Goal: Transaction & Acquisition: Purchase product/service

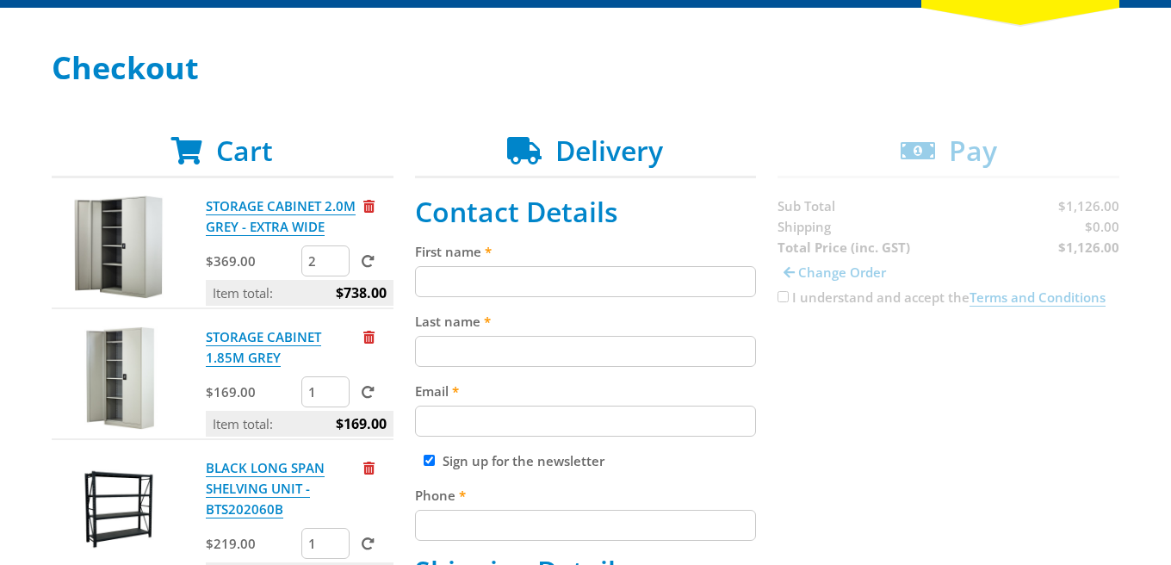
scroll to position [223, 0]
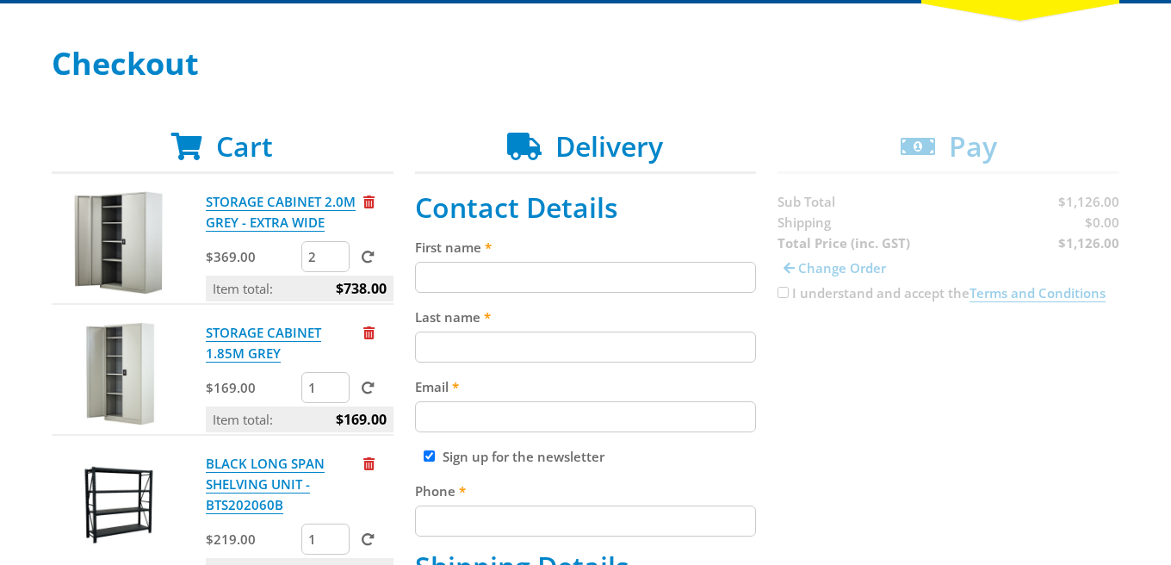
type input "1"
click at [338, 261] on input "1" at bounding box center [325, 256] width 48 height 31
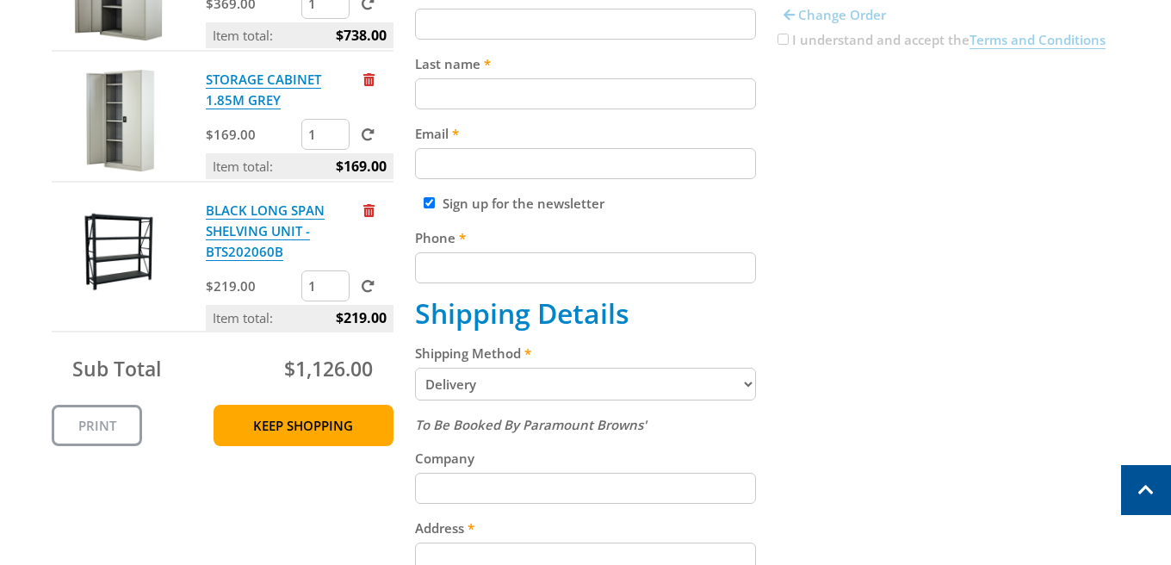
scroll to position [442, 0]
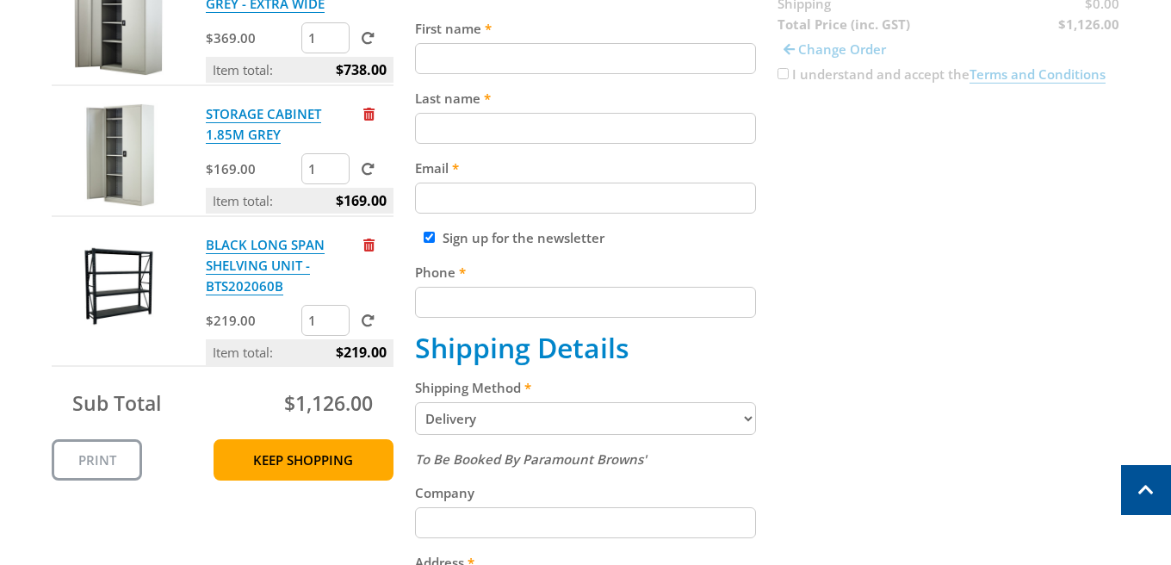
select select "Pickup"
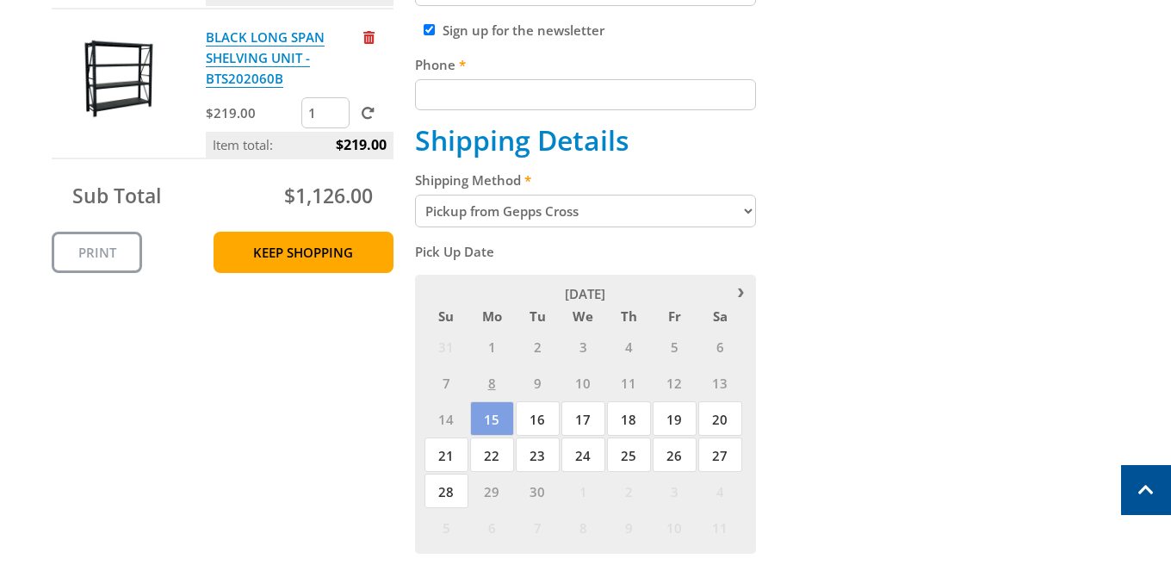
scroll to position [650, 0]
click at [544, 400] on span "16" at bounding box center [538, 417] width 44 height 34
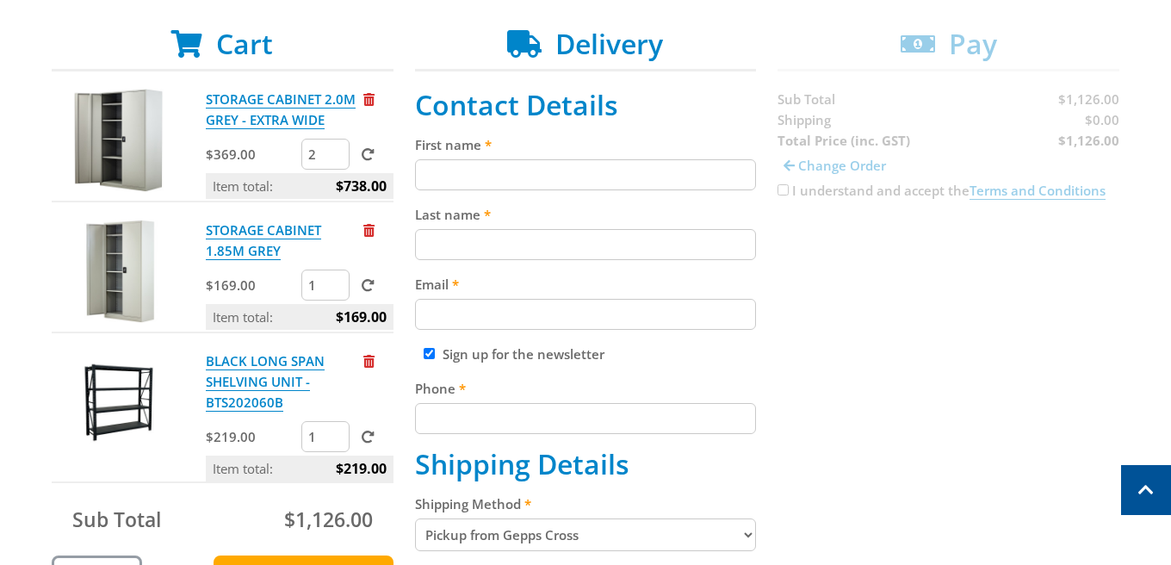
scroll to position [298, 0]
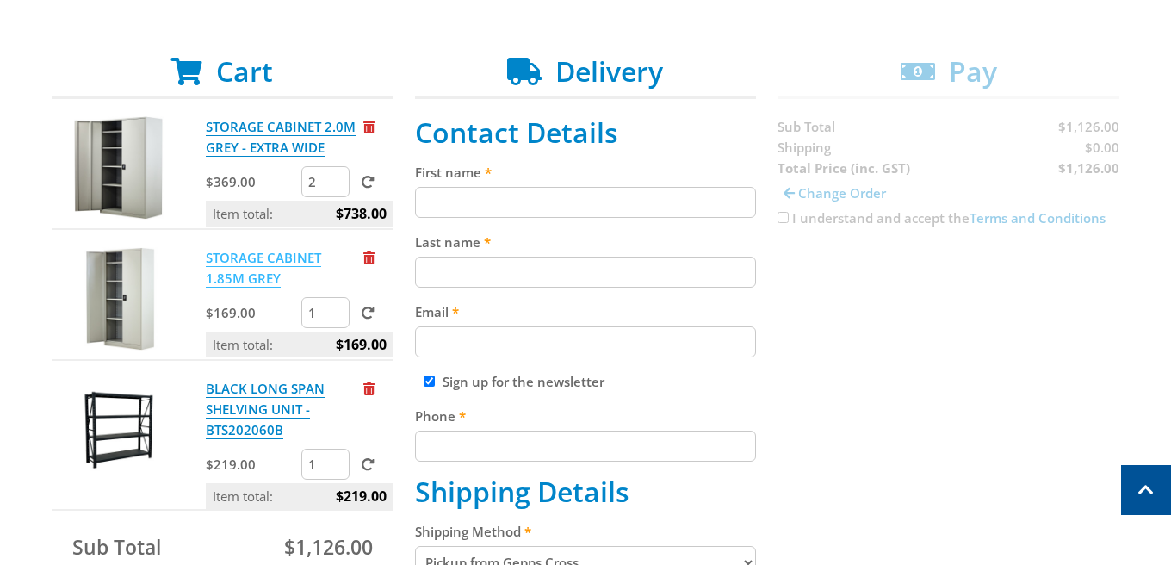
click at [292, 265] on link "STORAGE CABINET 1.85M GREY" at bounding box center [263, 268] width 115 height 39
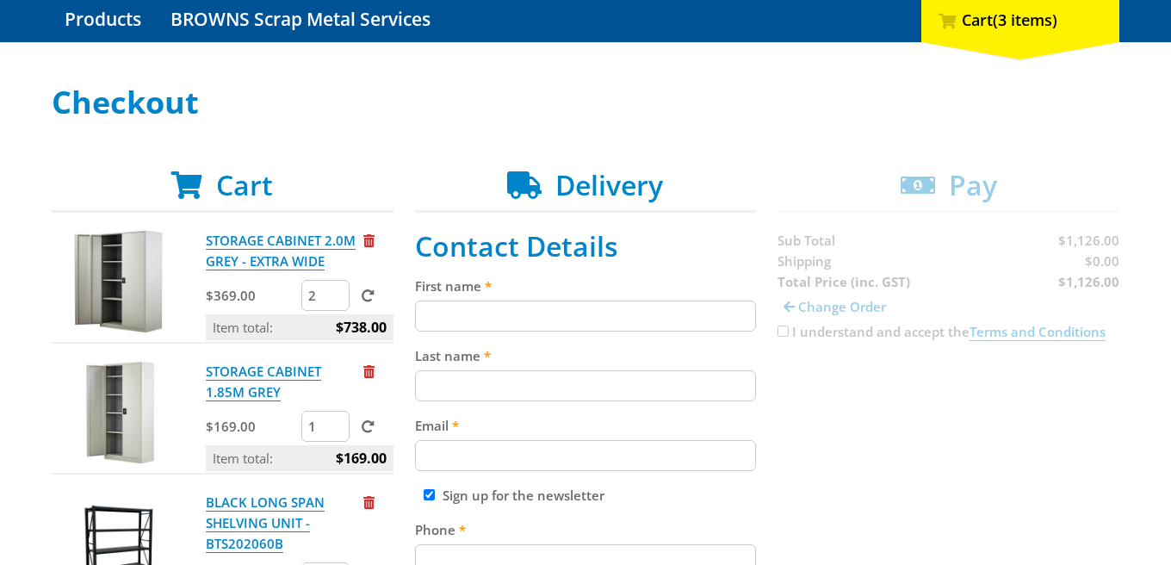
scroll to position [189, 0]
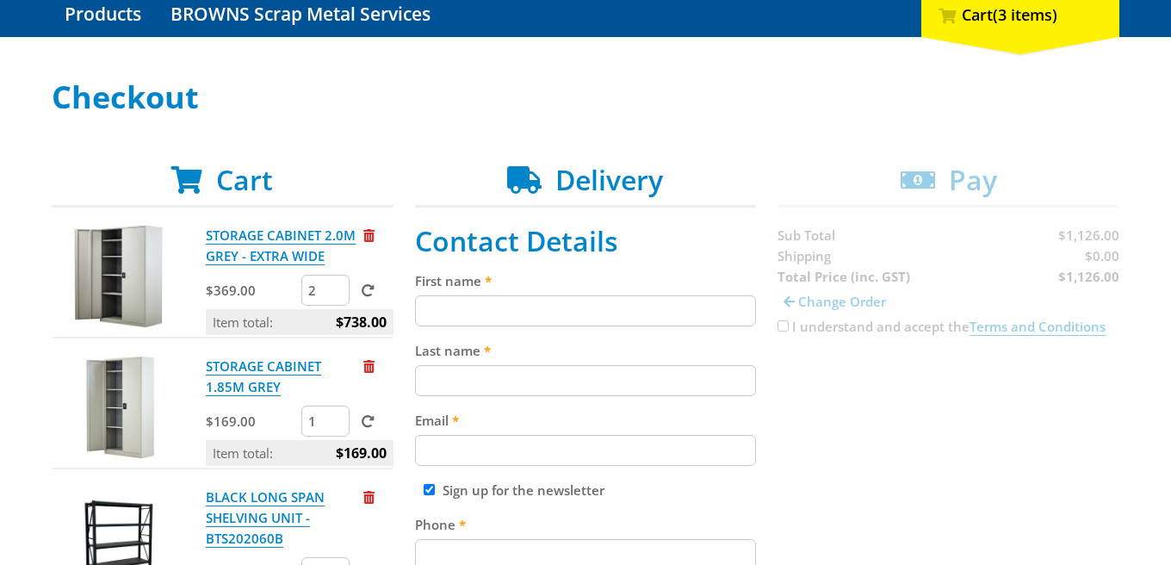
type input "2"
click at [336, 418] on input "2" at bounding box center [325, 421] width 48 height 31
click at [366, 237] on span "Remove from cart" at bounding box center [368, 235] width 11 height 13
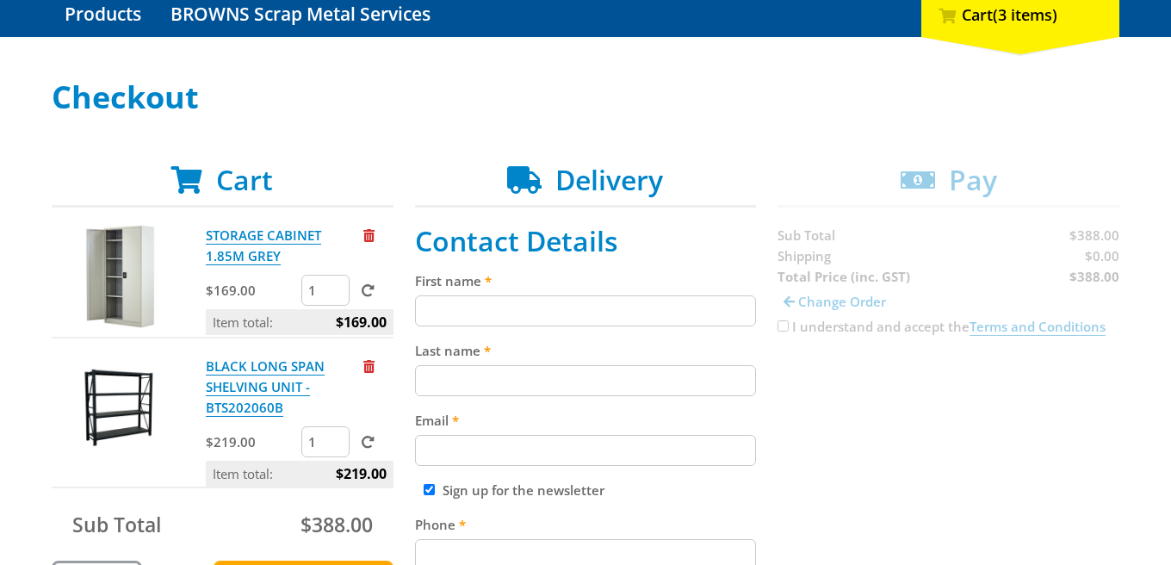
type input "a"
type input "Ali"
type input "Cooper"
type input "accounts@theparkjamestown.com"
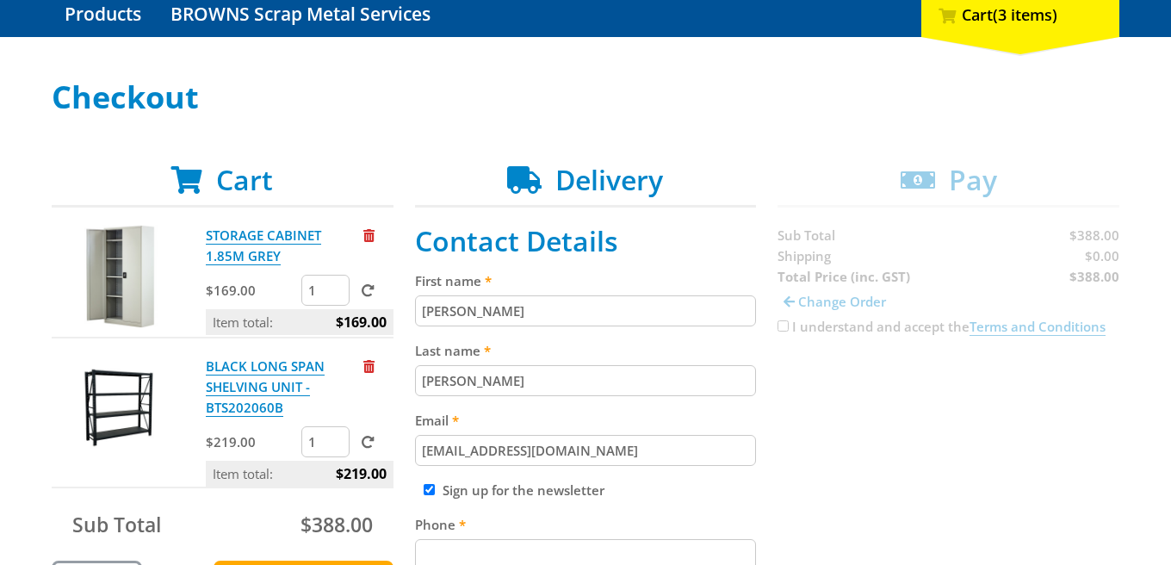
click at [431, 493] on input "Sign up for the newsletter" at bounding box center [429, 489] width 11 height 11
checkbox input "false"
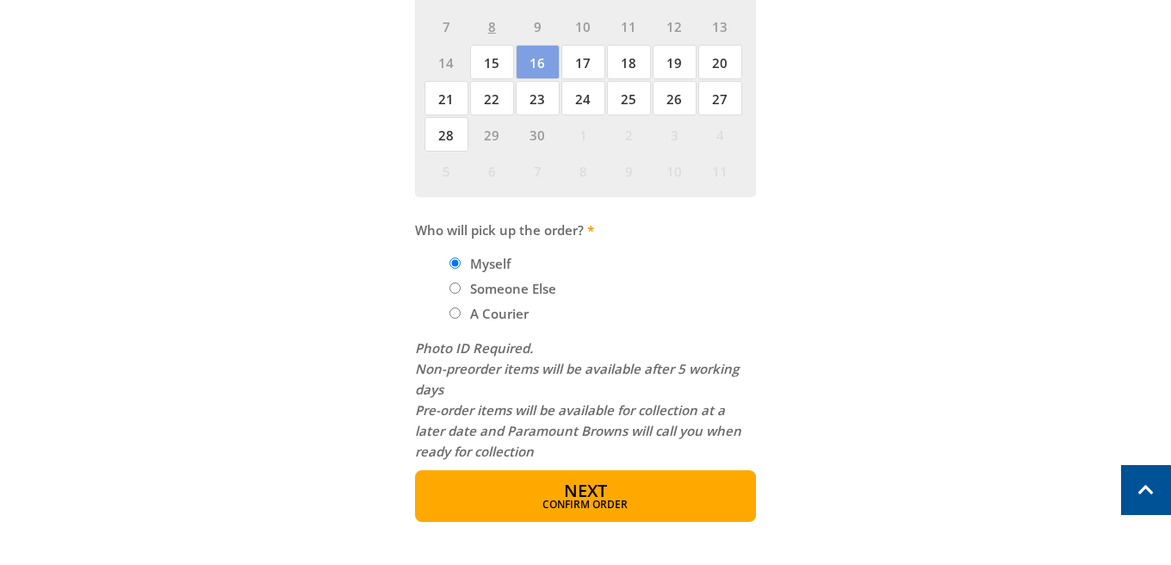
scroll to position [1009, 0]
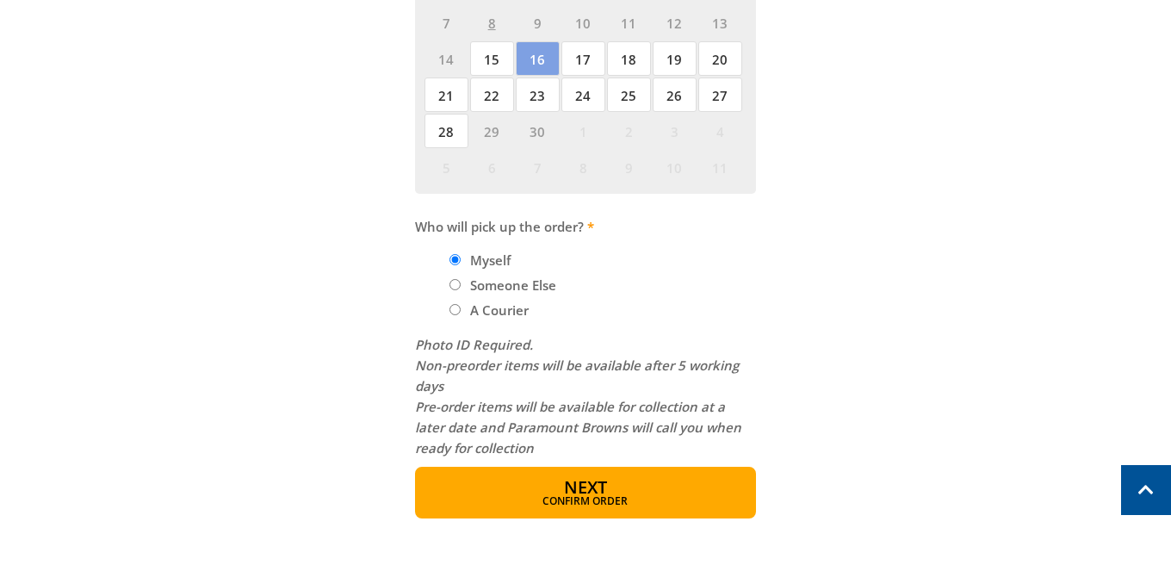
type input "0408892807"
click at [456, 279] on input "Someone Else" at bounding box center [454, 284] width 11 height 11
radio input "true"
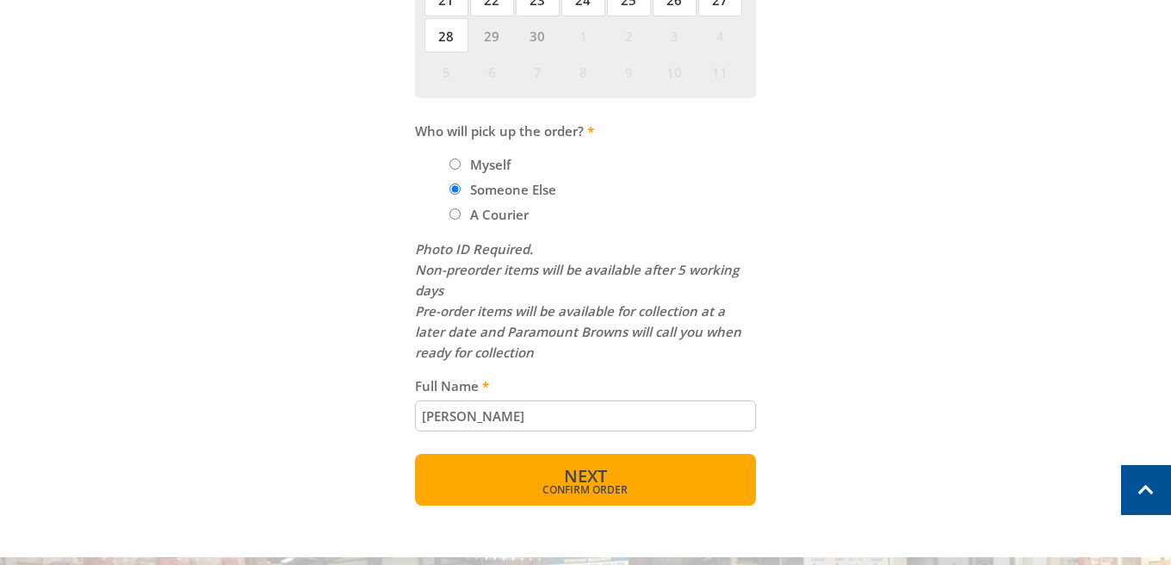
type input "Matthew Scharkie"
click at [592, 485] on span "Confirm order" at bounding box center [586, 490] width 268 height 10
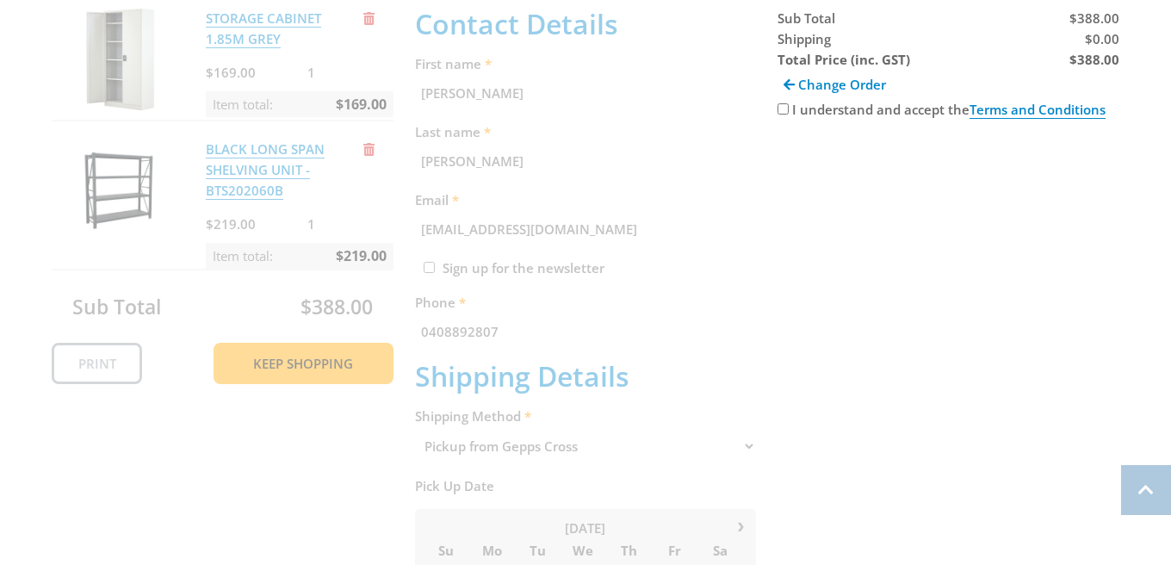
scroll to position [408, 0]
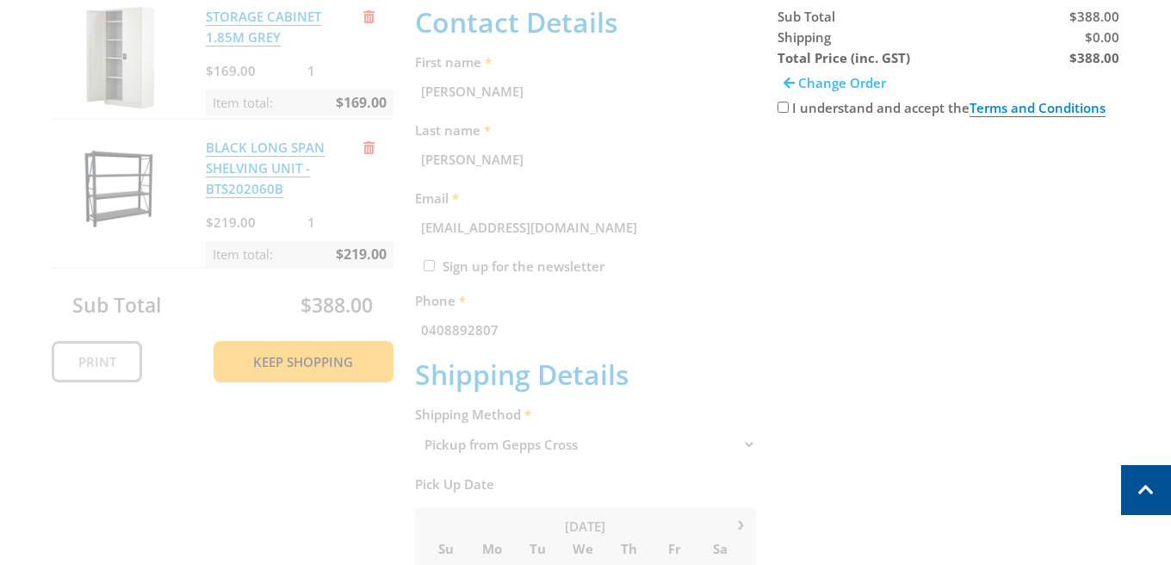
click at [867, 77] on span "Change Order" at bounding box center [842, 82] width 88 height 17
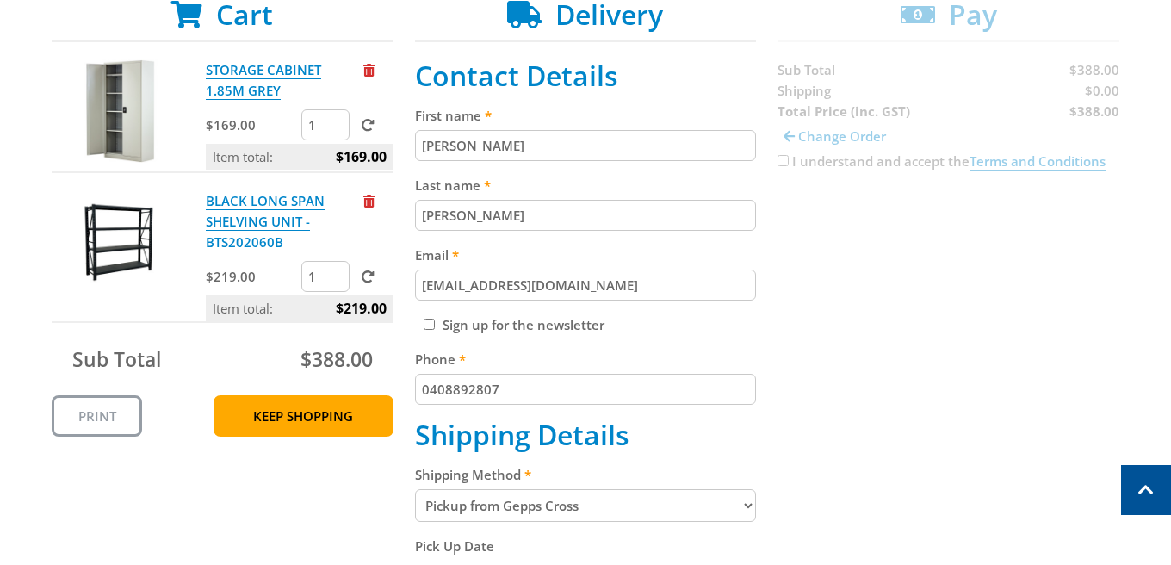
scroll to position [353, 0]
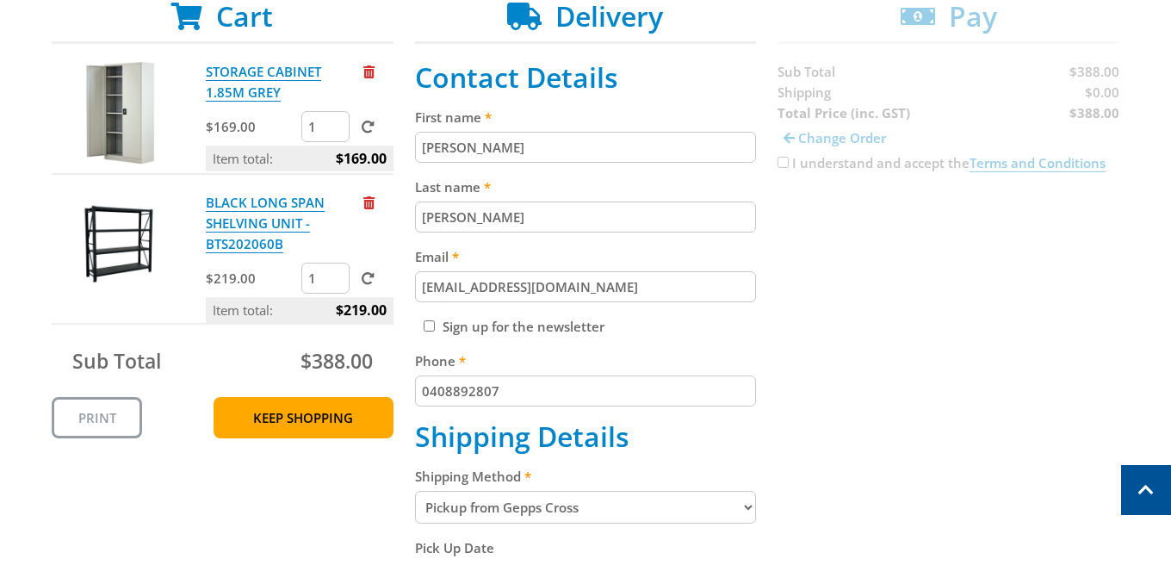
type input "2"
click at [336, 122] on input "2" at bounding box center [325, 126] width 48 height 31
click at [339, 227] on p "BLACK LONG SPAN SHELVING UNIT - BTS202060B" at bounding box center [283, 223] width 154 height 62
click at [369, 123] on span at bounding box center [368, 127] width 13 height 13
click at [0, 0] on input "submit" at bounding box center [0, 0] width 0 height 0
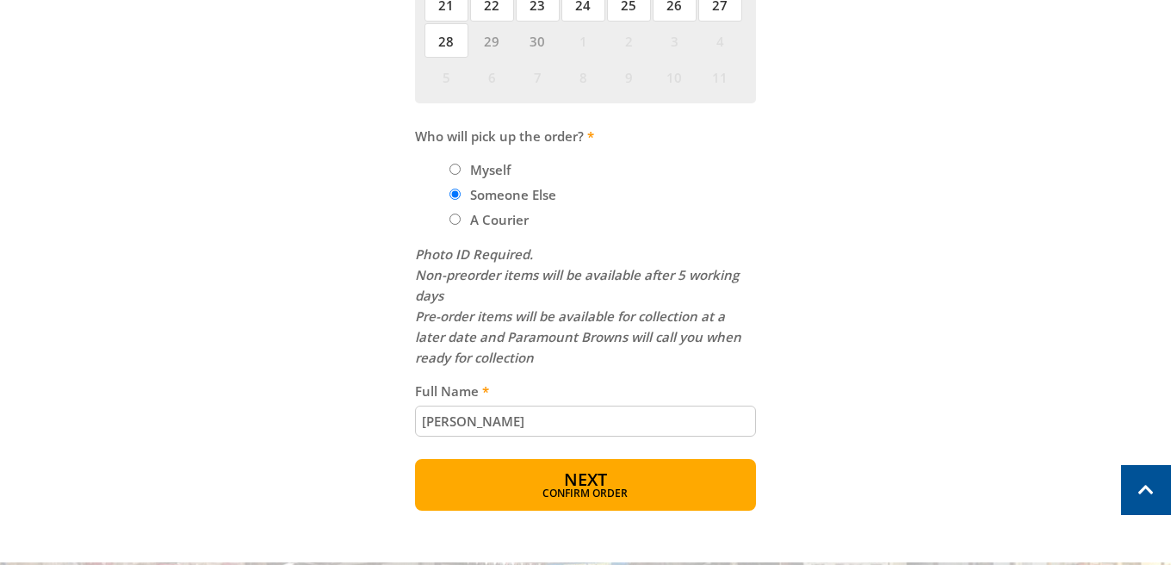
scroll to position [1395, 0]
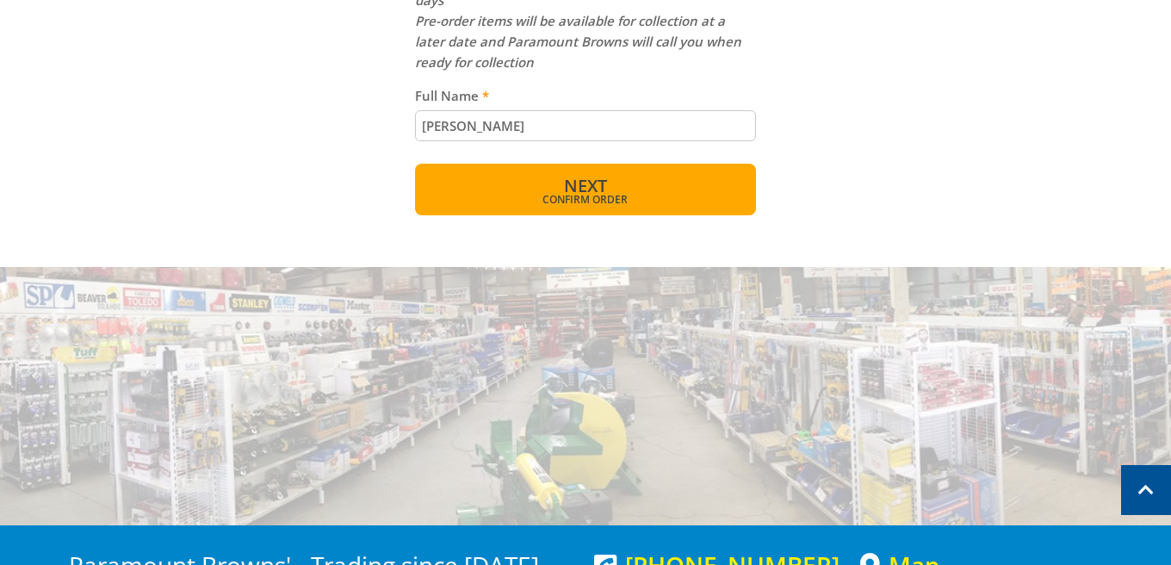
click at [648, 195] on span "Confirm order" at bounding box center [586, 200] width 268 height 10
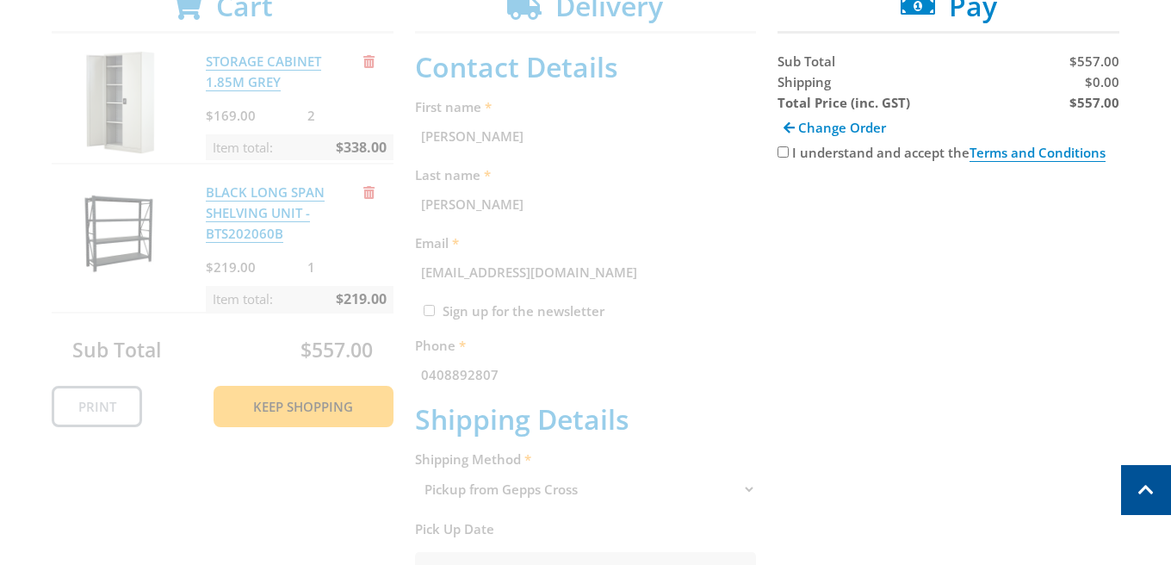
scroll to position [353, 0]
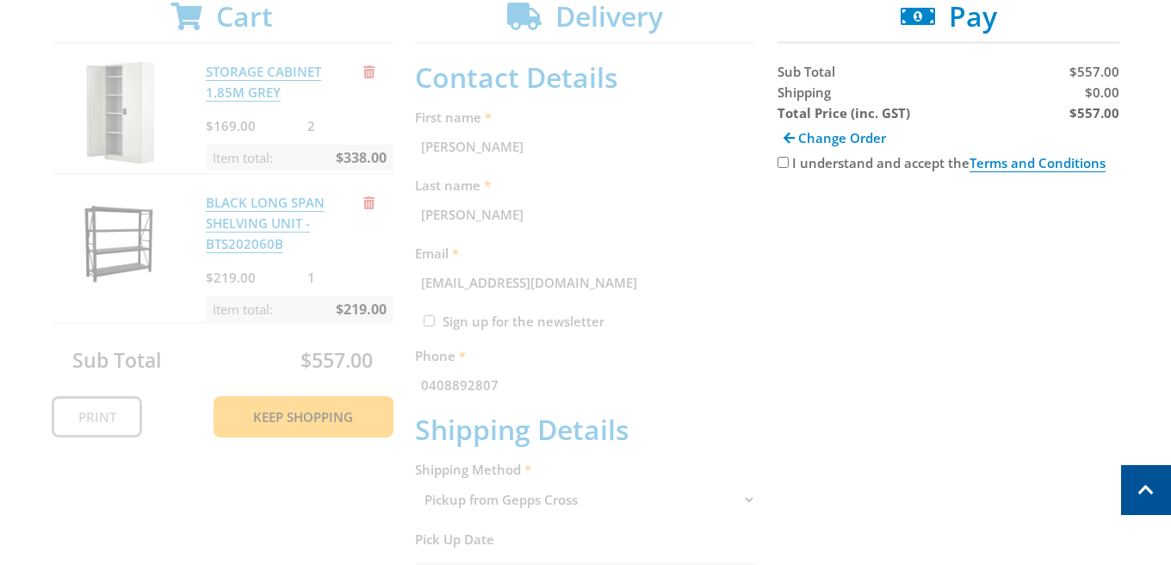
click at [783, 163] on input "I understand and accept the Terms and Conditions" at bounding box center [783, 162] width 11 height 11
checkbox input "true"
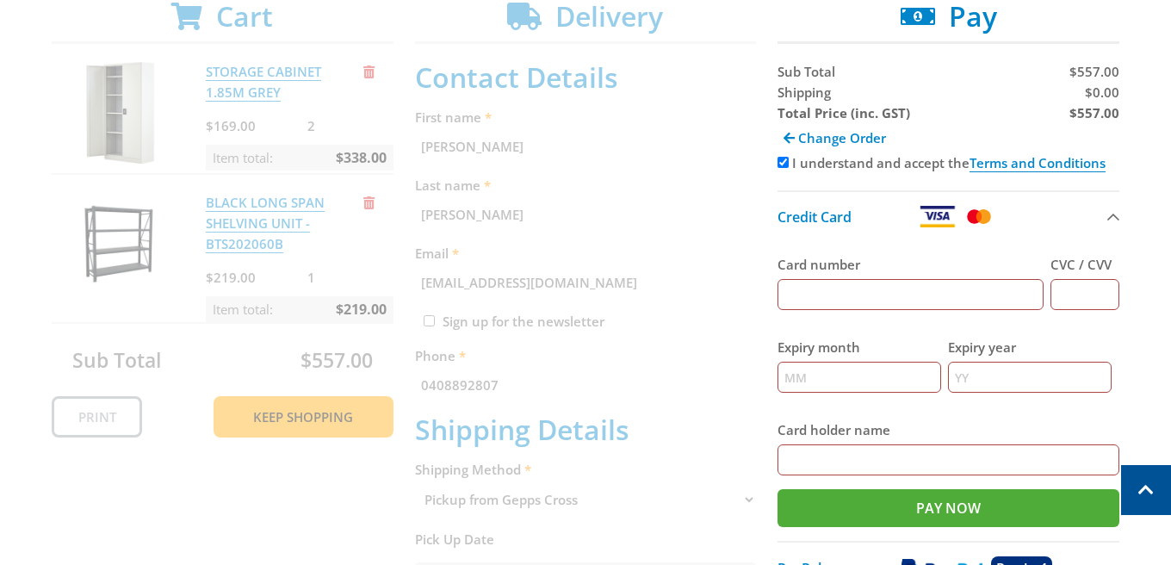
click at [872, 299] on input "Card number" at bounding box center [911, 294] width 266 height 31
type input "4639251008113532"
type input "492"
type input "09"
type input "26"
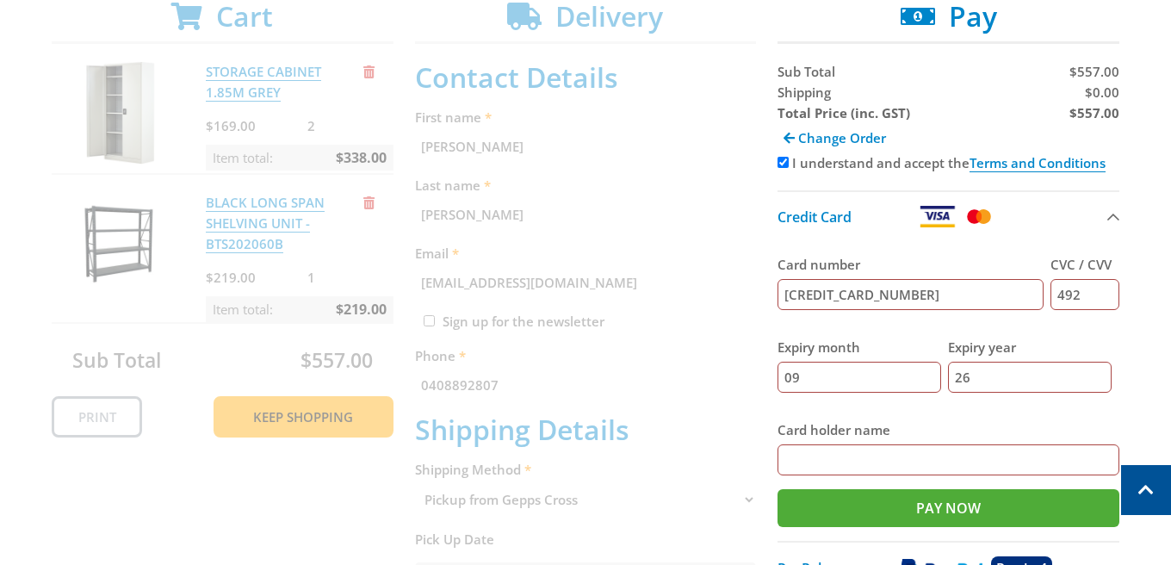
type input "MRS A COOPER"
click at [915, 501] on input "Pay Now" at bounding box center [949, 508] width 342 height 38
type input "Paying..."
